Goal: Register for event/course

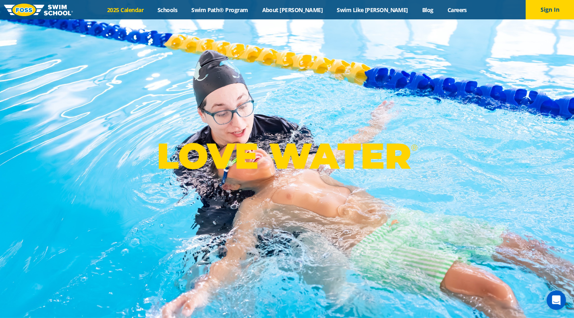
click at [140, 11] on link "2025 Calendar" at bounding box center [125, 10] width 50 height 8
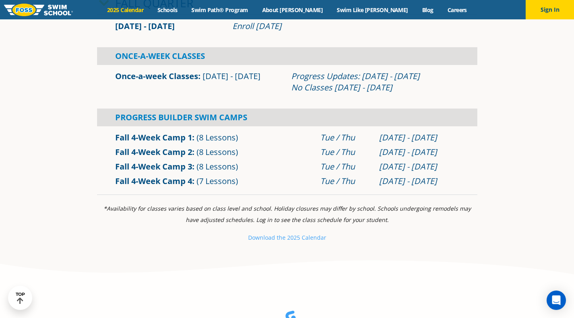
scroll to position [306, 0]
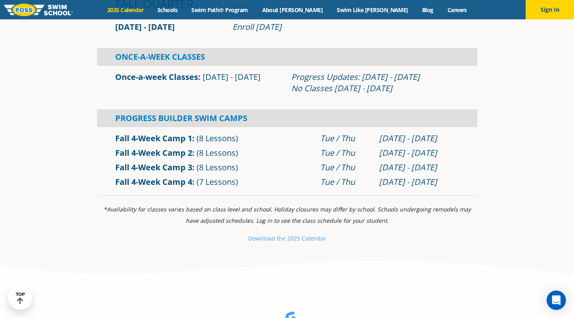
click at [42, 4] on img at bounding box center [38, 10] width 69 height 12
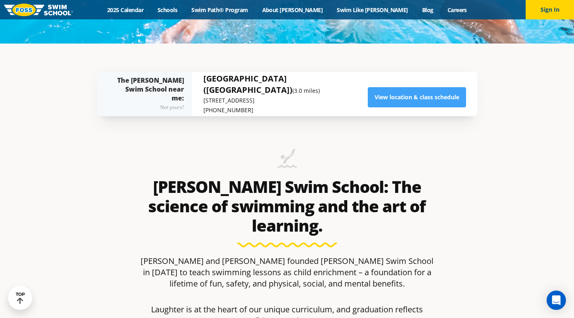
scroll to position [274, 0]
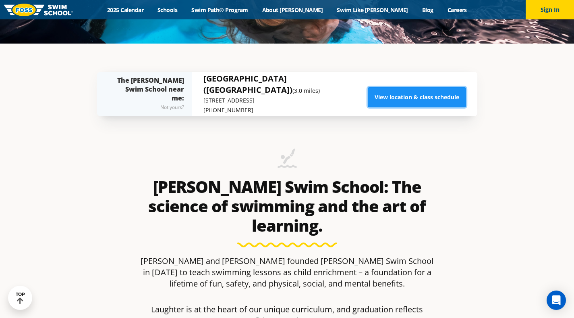
click at [408, 97] on link "View location & class schedule" at bounding box center [417, 97] width 98 height 20
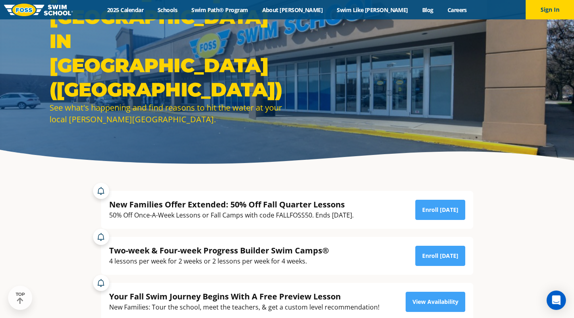
scroll to position [81, 0]
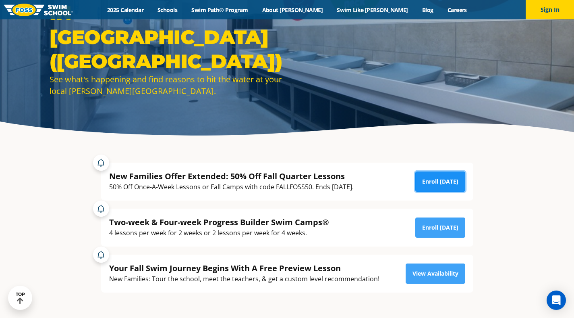
click at [456, 185] on link "Enroll [DATE]" at bounding box center [441, 181] width 50 height 20
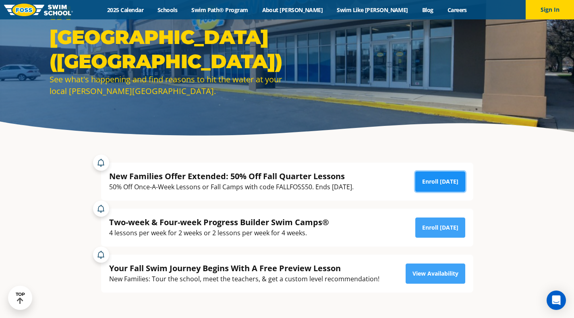
click at [447, 183] on link "Enroll [DATE]" at bounding box center [441, 181] width 50 height 20
